Goal: Transaction & Acquisition: Purchase product/service

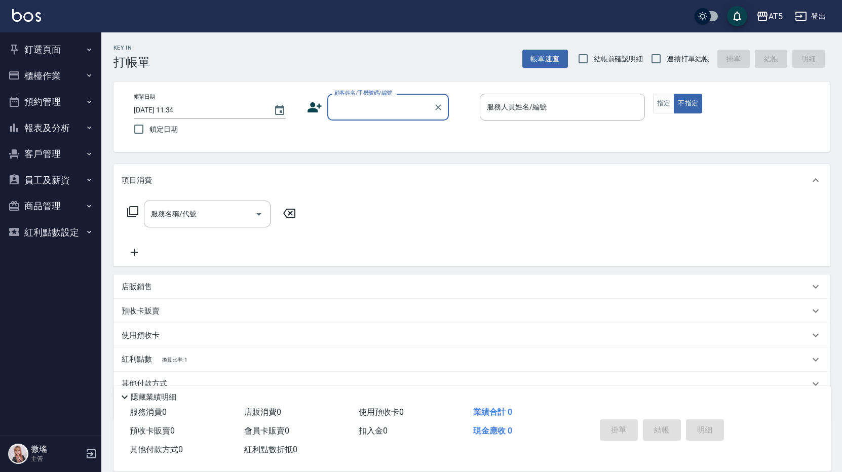
click at [42, 99] on button "預約管理" at bounding box center [50, 102] width 93 height 26
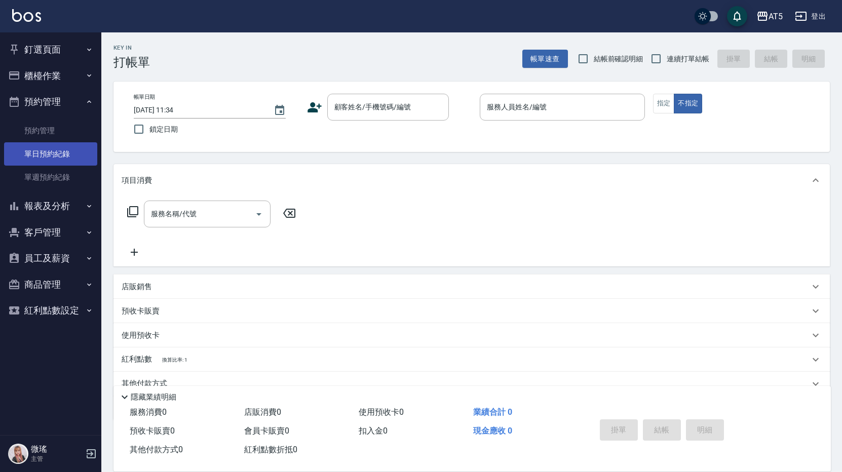
click at [46, 152] on link "單日預約紀錄" at bounding box center [50, 153] width 93 height 23
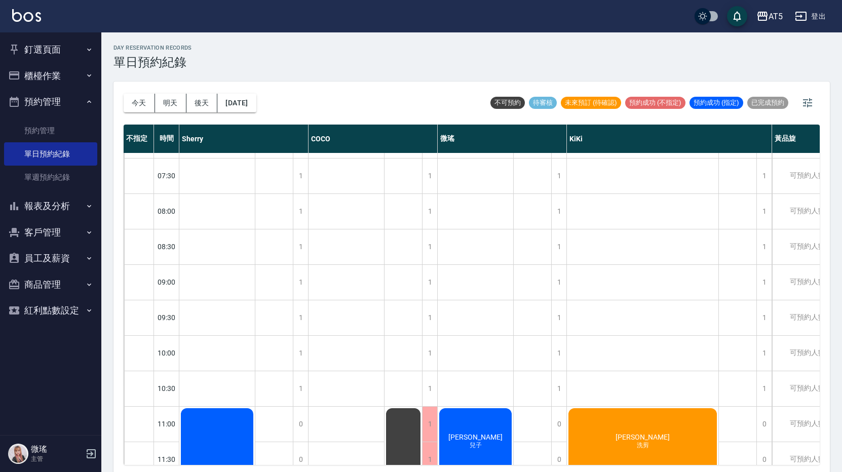
scroll to position [152, 0]
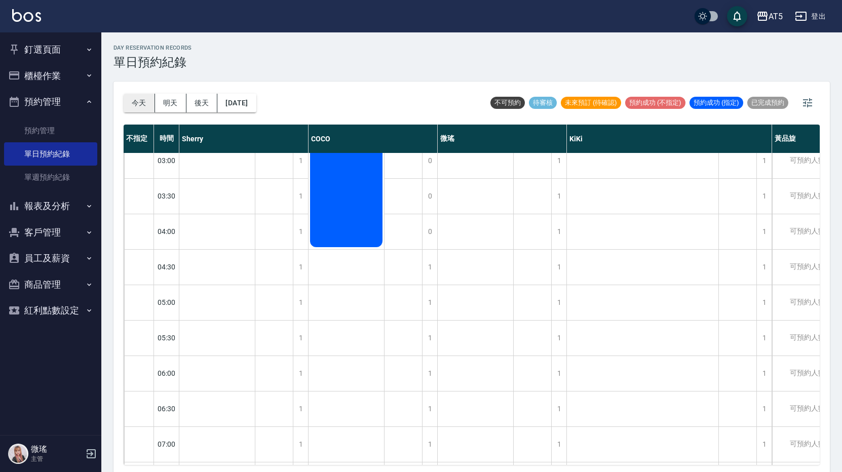
click at [147, 103] on button "今天" at bounding box center [139, 103] width 31 height 19
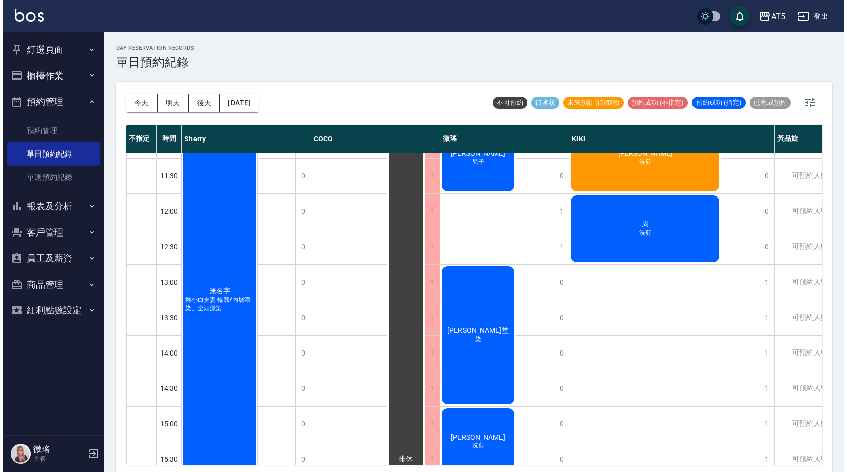
scroll to position [689, 0]
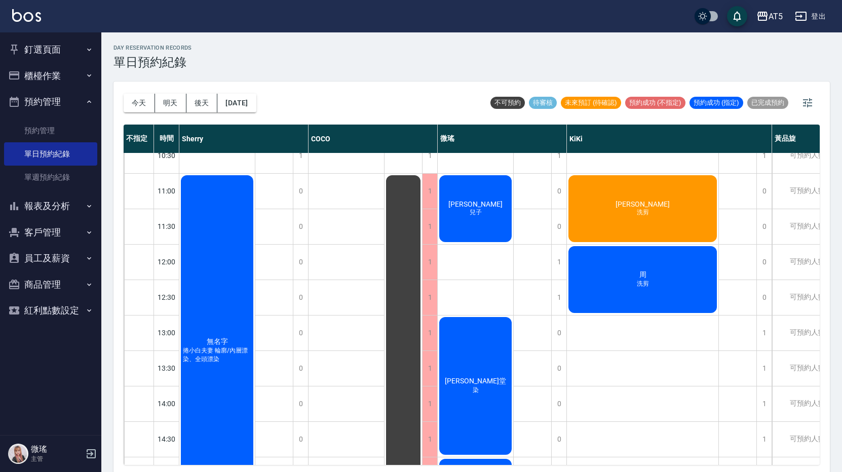
click at [255, 212] on div "[PERSON_NAME]" at bounding box center [216, 350] width 75 height 353
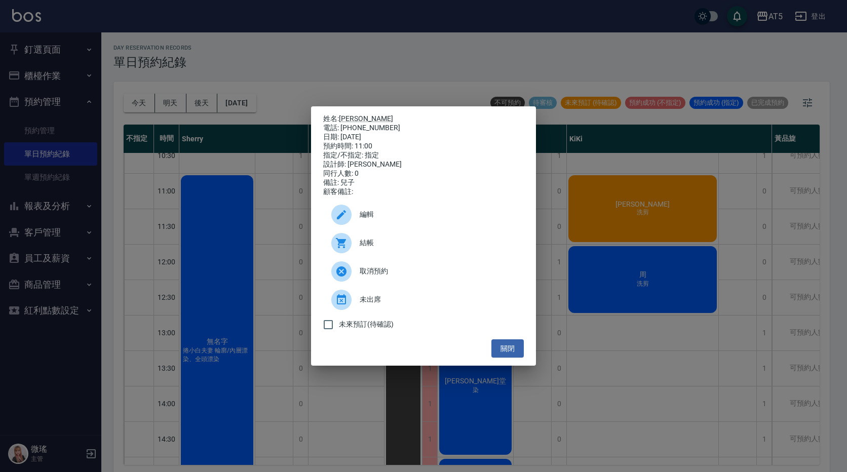
click at [390, 242] on span "結帳" at bounding box center [438, 242] width 156 height 11
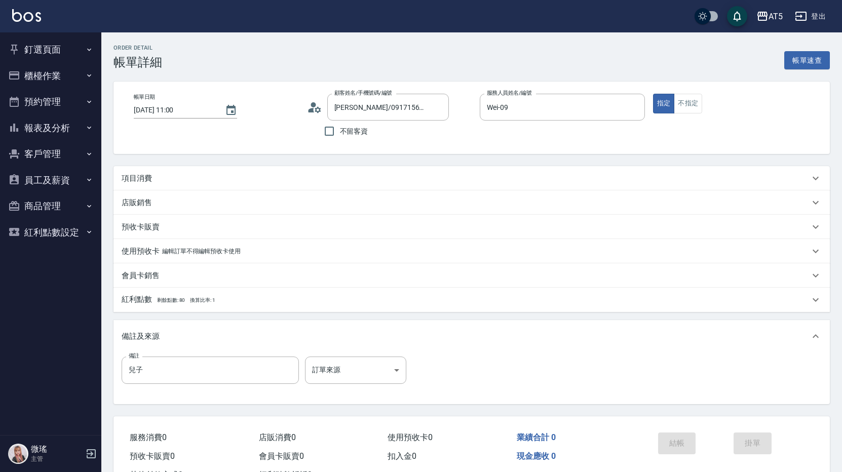
click at [145, 181] on p "項目消費" at bounding box center [137, 178] width 30 height 11
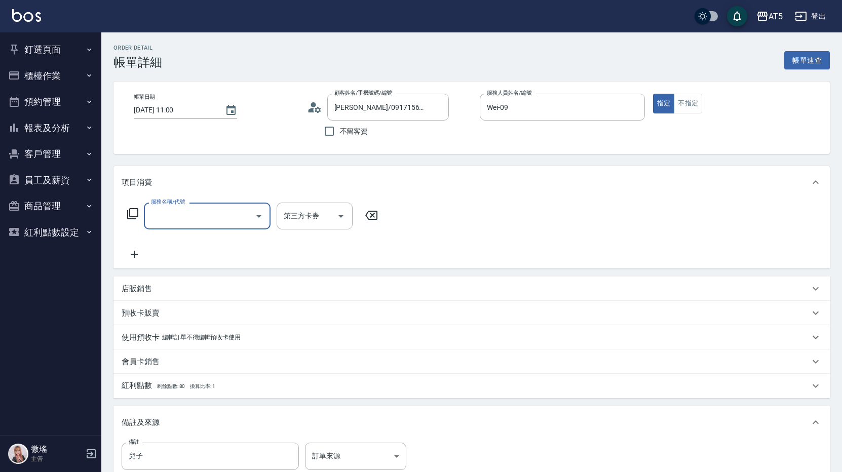
click at [160, 213] on input "服務名稱/代號" at bounding box center [199, 216] width 102 height 18
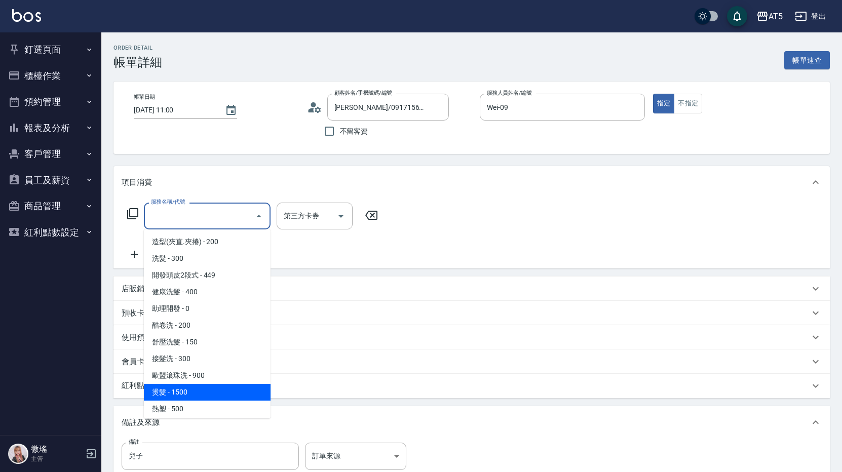
scroll to position [203, 0]
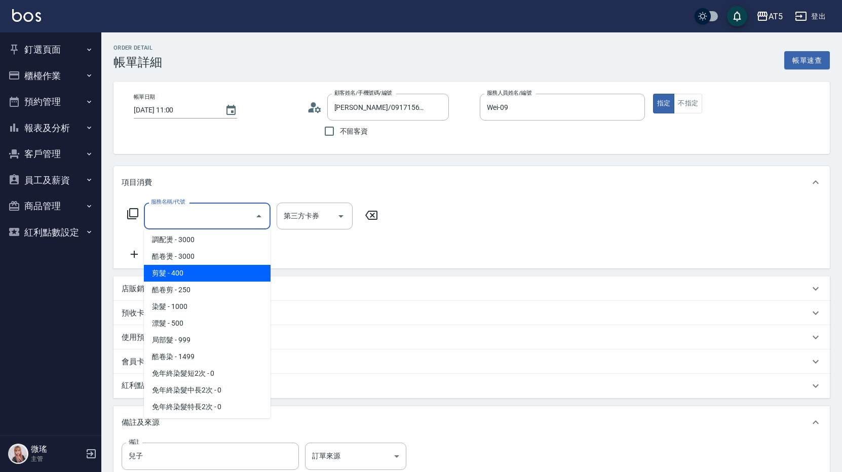
click at [193, 279] on span "剪髮 - 400" at bounding box center [207, 273] width 127 height 17
type input "剪髮(401)"
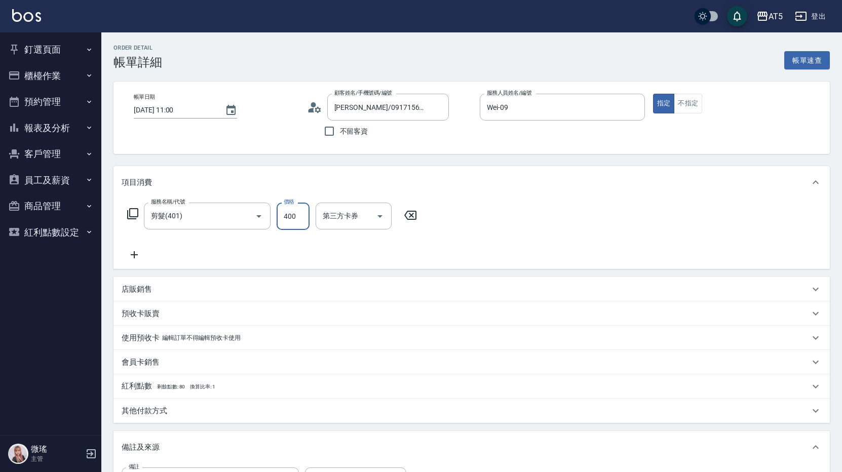
click at [286, 223] on input "400" at bounding box center [292, 216] width 33 height 27
type input "0"
type input "50"
type input "500"
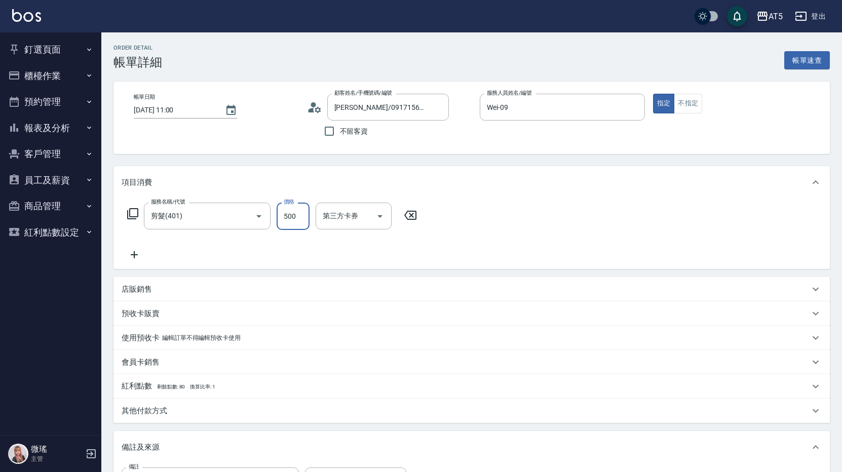
click at [660, 203] on div "服務名稱/代號 剪髮(401) 服務名稱/代號 價格 500 價格 第三方卡券 第三方卡券" at bounding box center [471, 233] width 716 height 70
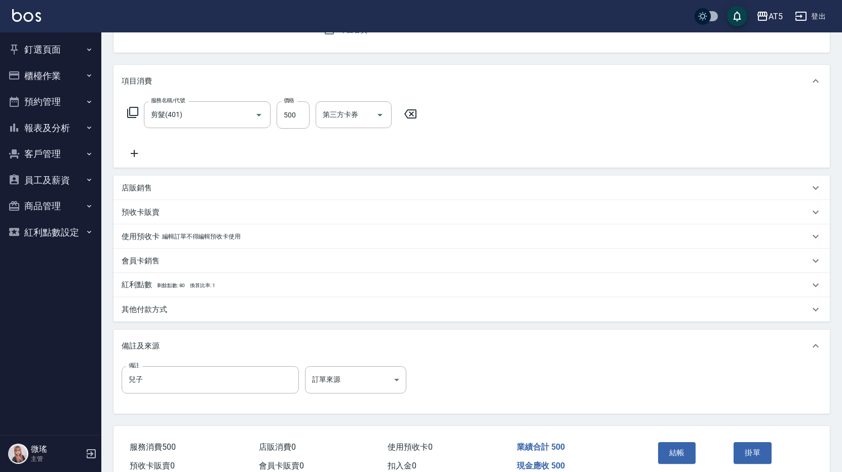
scroll to position [152, 0]
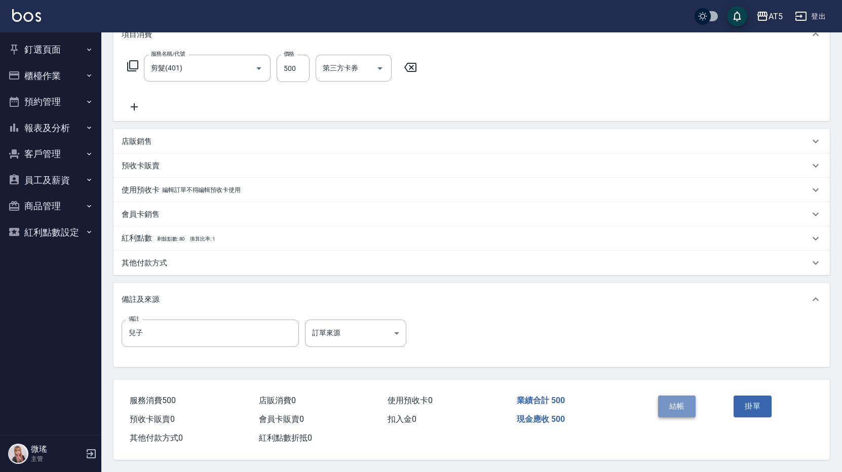
click at [669, 399] on button "結帳" at bounding box center [677, 405] width 38 height 21
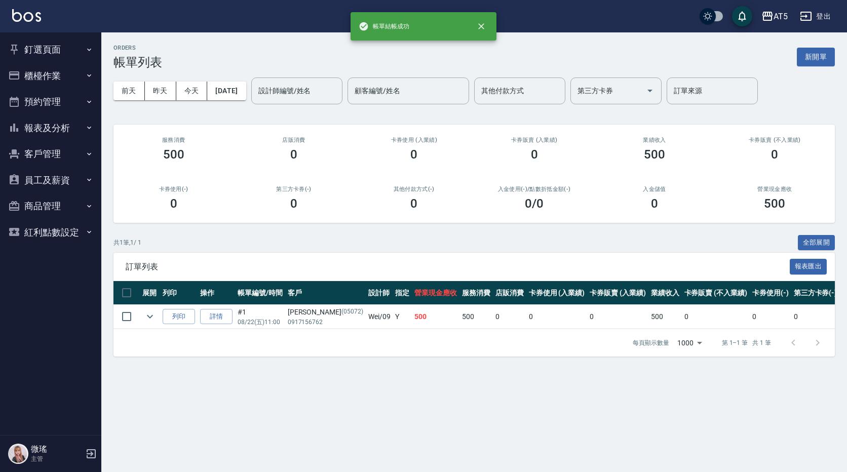
click at [47, 55] on button "釘選頁面" at bounding box center [50, 49] width 93 height 26
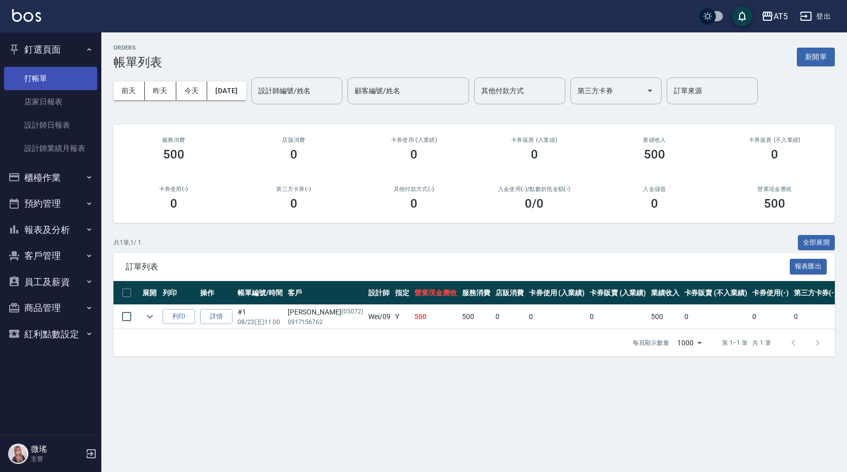
click at [55, 80] on link "打帳單" at bounding box center [50, 78] width 93 height 23
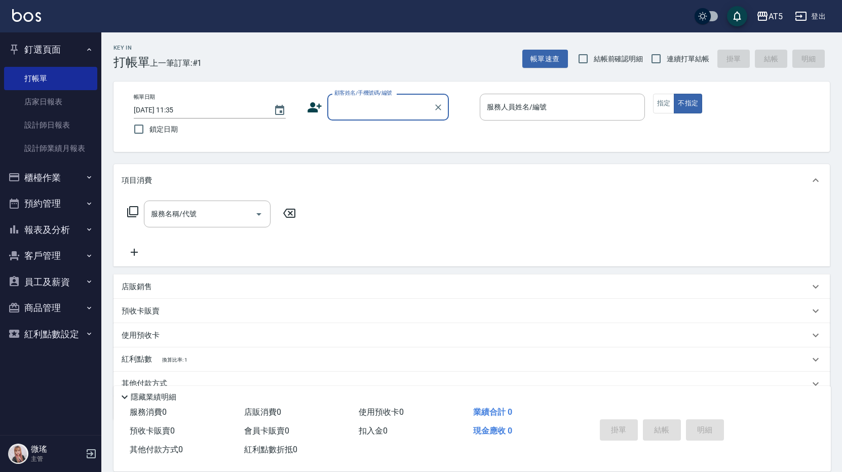
click at [389, 103] on input "顧客姓名/手機號碼/編號" at bounding box center [380, 107] width 97 height 18
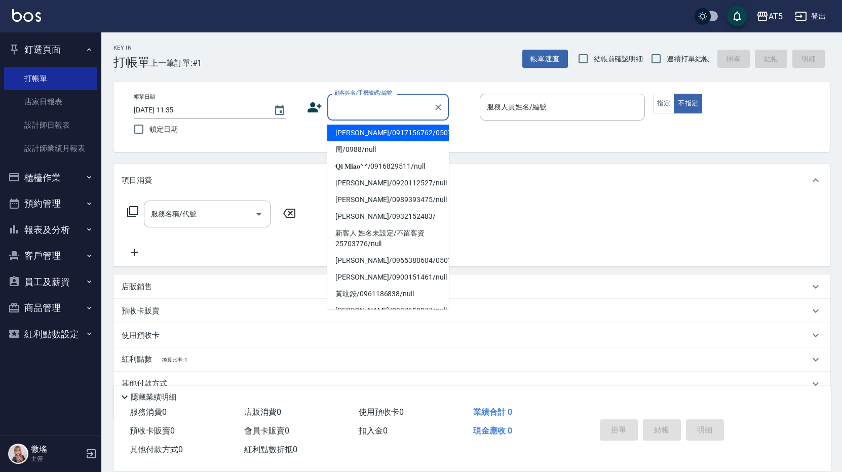
click at [372, 133] on li "吳純純/0917156762/05072" at bounding box center [388, 133] width 122 height 17
type input "吳純純/0917156762/05072"
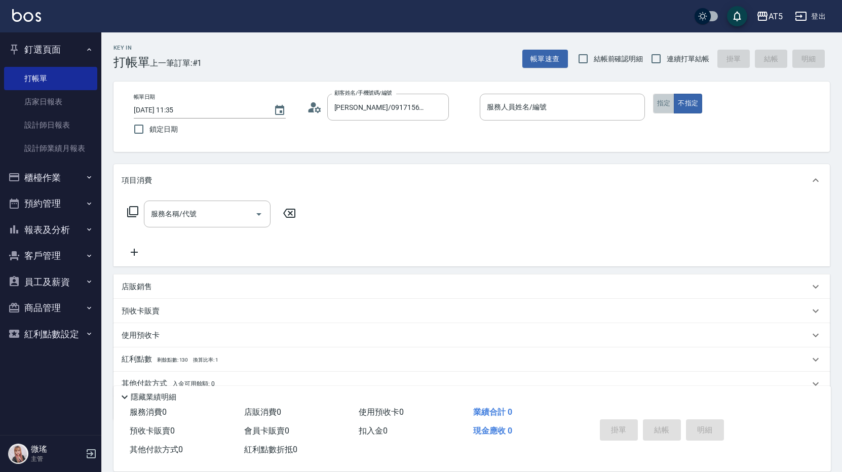
click at [670, 104] on button "指定" at bounding box center [664, 104] width 22 height 20
click at [566, 98] on div "服務人員姓名/編號" at bounding box center [562, 107] width 165 height 27
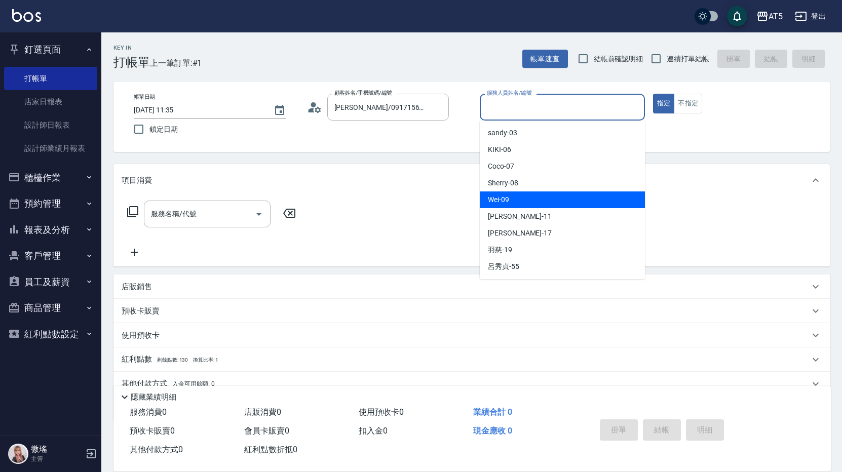
click at [513, 206] on div "Wei -09" at bounding box center [562, 199] width 165 height 17
type input "Wei-09"
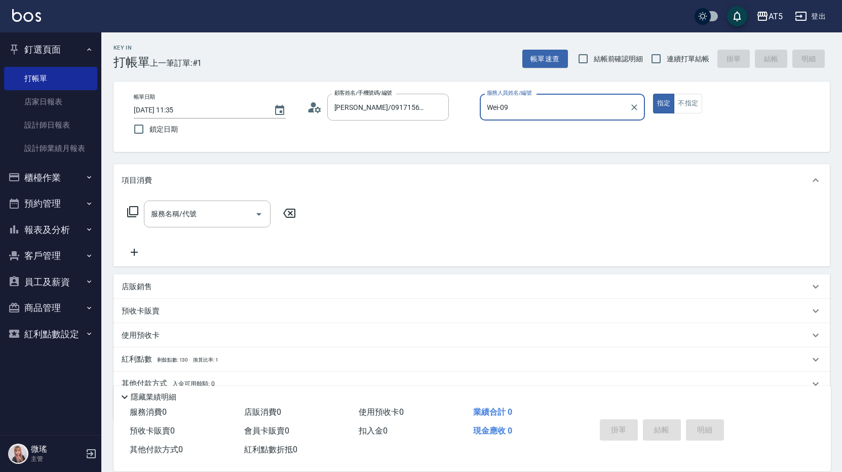
click at [224, 211] on input "服務名稱/代號" at bounding box center [199, 214] width 102 height 18
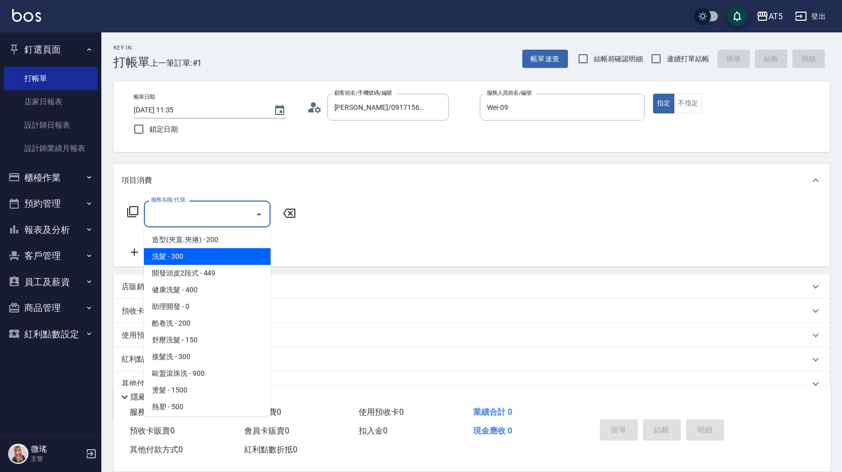
click at [169, 253] on span "洗髮 - 300" at bounding box center [207, 256] width 127 height 17
type input "洗髮(201)"
type input "30"
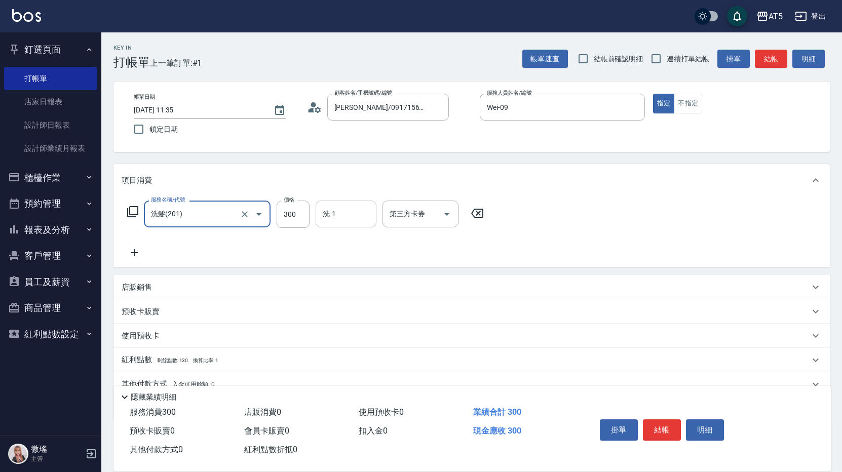
click at [349, 227] on div "洗-1" at bounding box center [345, 214] width 61 height 27
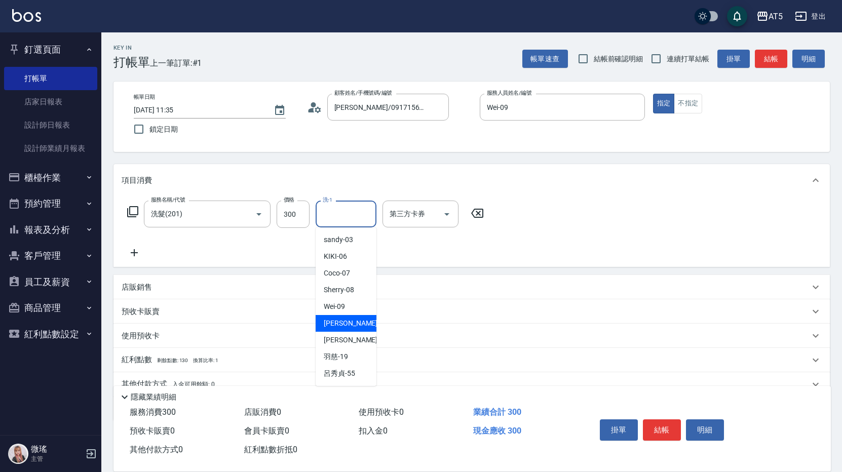
click at [361, 324] on div "葵葵 -11" at bounding box center [345, 323] width 61 height 17
type input "葵葵-11"
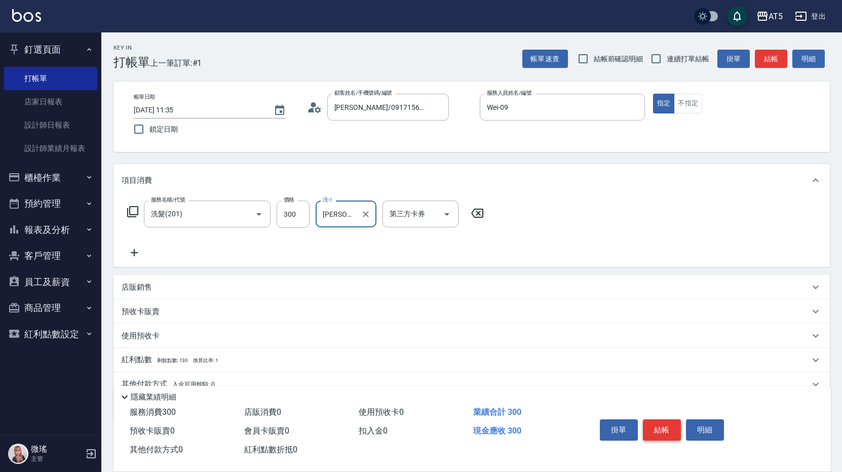
click at [664, 425] on button "結帳" at bounding box center [662, 429] width 38 height 21
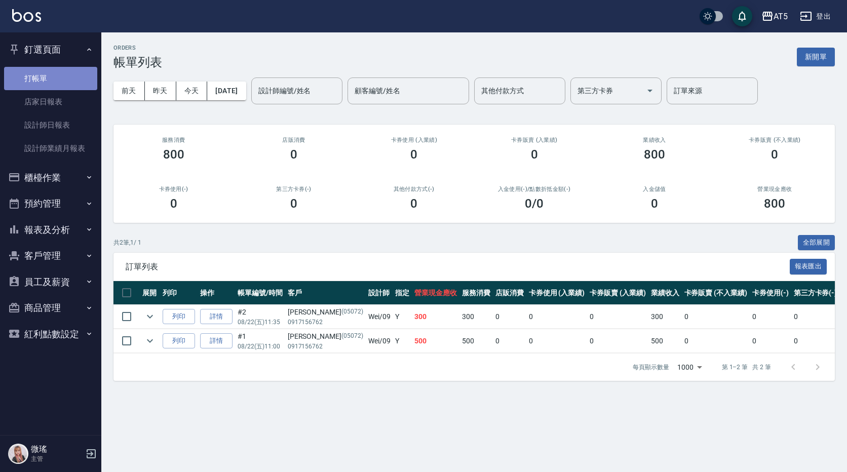
click at [49, 84] on link "打帳單" at bounding box center [50, 78] width 93 height 23
